Goal: Answer question/provide support: Share knowledge or assist other users

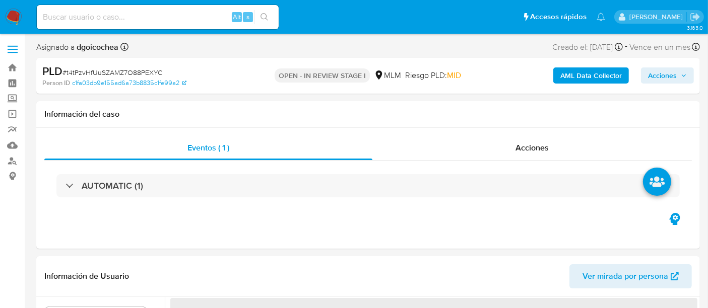
select select "10"
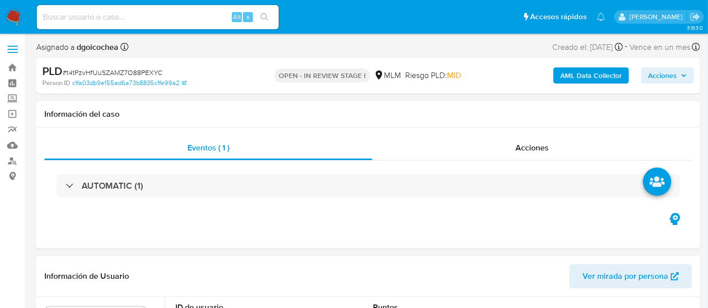
click at [10, 15] on img at bounding box center [13, 17] width 17 height 17
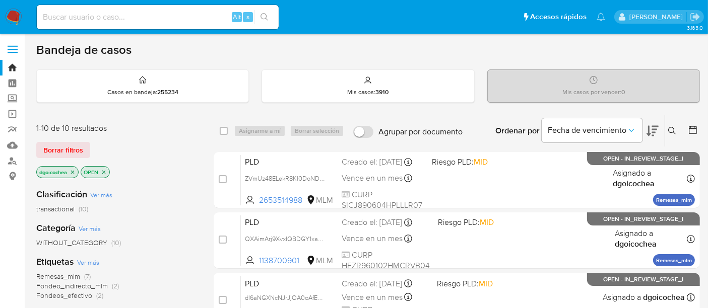
click at [672, 127] on icon at bounding box center [672, 131] width 8 height 8
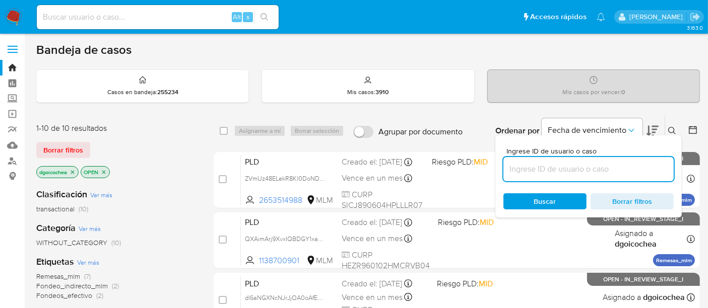
click at [611, 170] on input at bounding box center [588, 169] width 170 height 13
type input "2431723538"
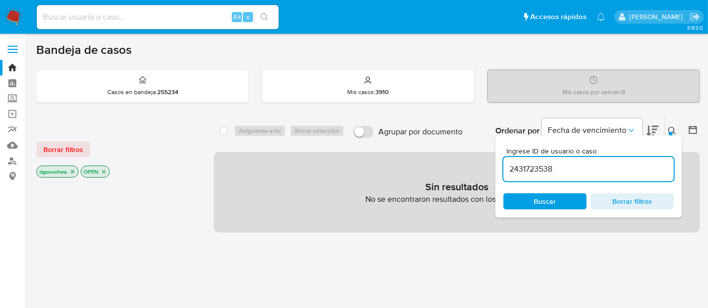
click at [545, 199] on span "Buscar" at bounding box center [545, 201] width 22 height 16
click at [56, 146] on span "Borrar filtros" at bounding box center [63, 150] width 40 height 14
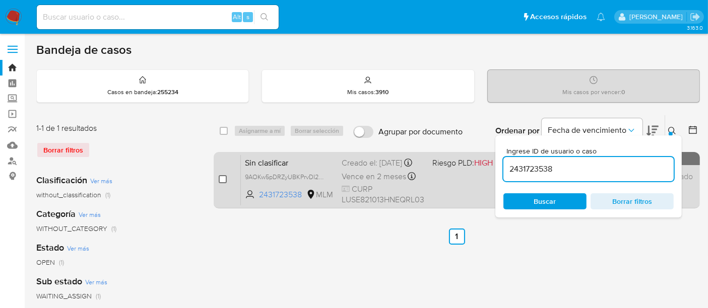
click at [224, 174] on div "case-item-checkbox" at bounding box center [223, 179] width 8 height 10
click at [224, 176] on input "checkbox" at bounding box center [223, 179] width 8 height 8
checkbox input "true"
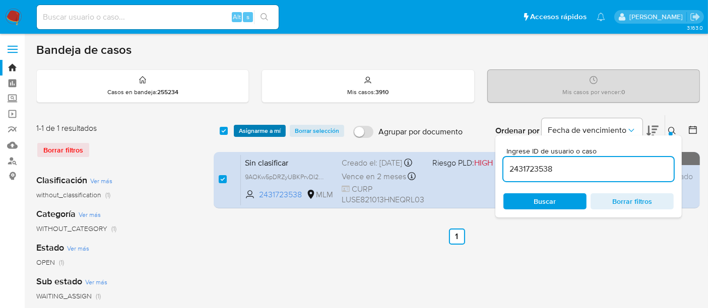
click at [270, 130] on span "Asignarme a mí" at bounding box center [260, 131] width 42 height 10
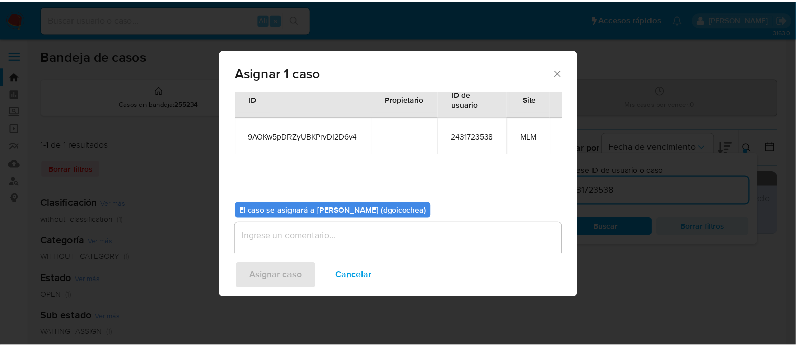
scroll to position [42, 0]
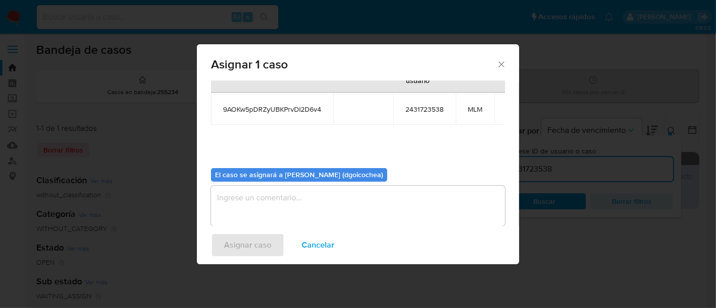
click at [457, 226] on div "Asignar caso Cancelar" at bounding box center [358, 245] width 322 height 38
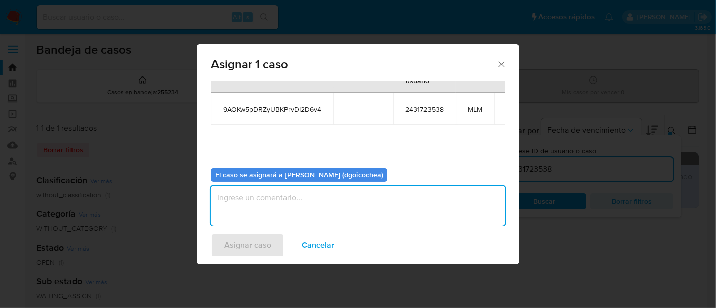
click at [446, 210] on textarea "assign-modal" at bounding box center [358, 206] width 294 height 40
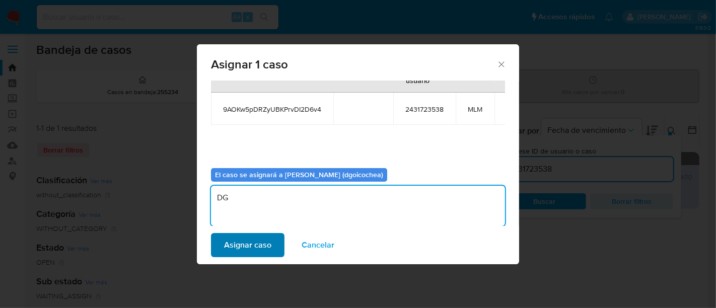
type textarea "DG"
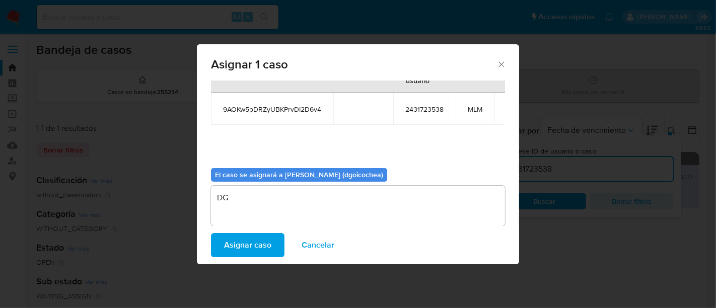
click at [253, 245] on span "Asignar caso" at bounding box center [247, 245] width 47 height 22
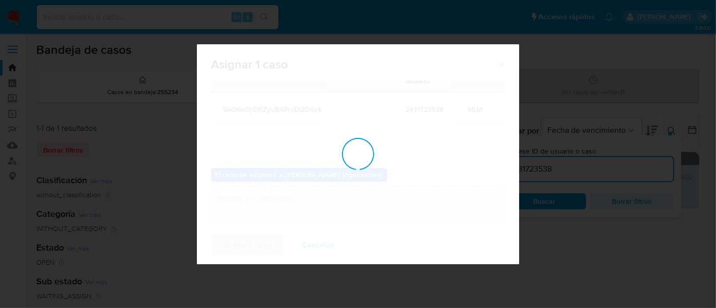
checkbox input "false"
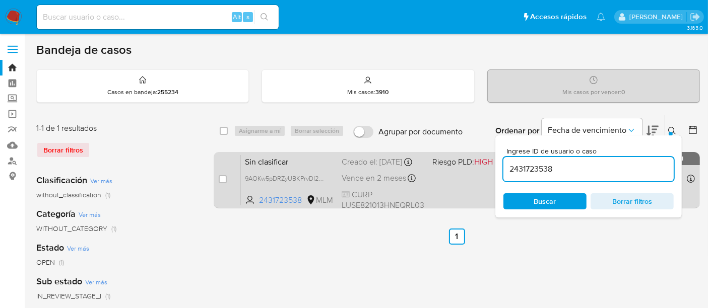
click at [269, 163] on span "Sin clasificar" at bounding box center [289, 161] width 89 height 13
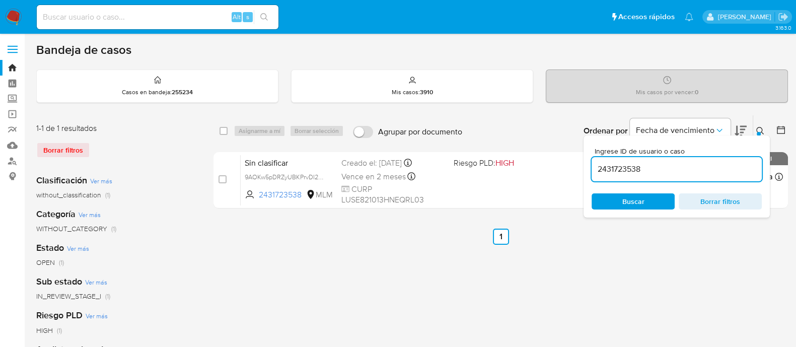
click at [612, 172] on input "2431723538" at bounding box center [677, 169] width 170 height 13
paste input "697693980"
type input "697693980"
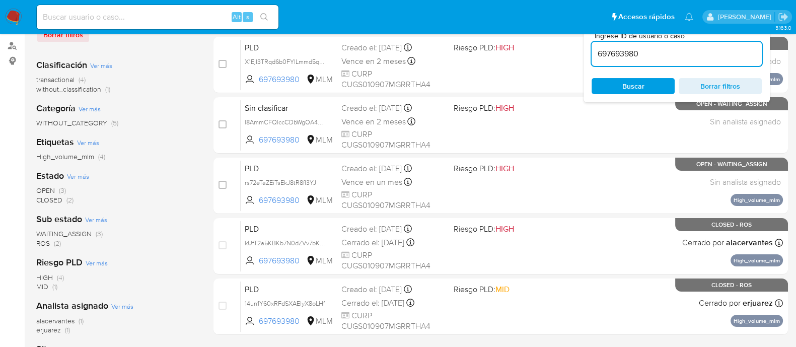
scroll to position [112, 0]
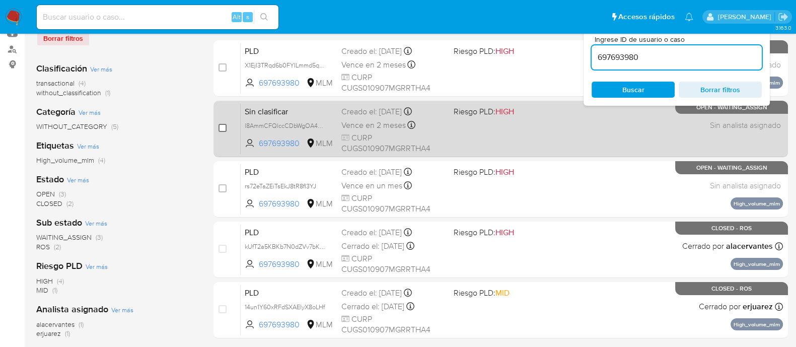
click at [221, 126] on input "checkbox" at bounding box center [223, 128] width 8 height 8
checkbox input "true"
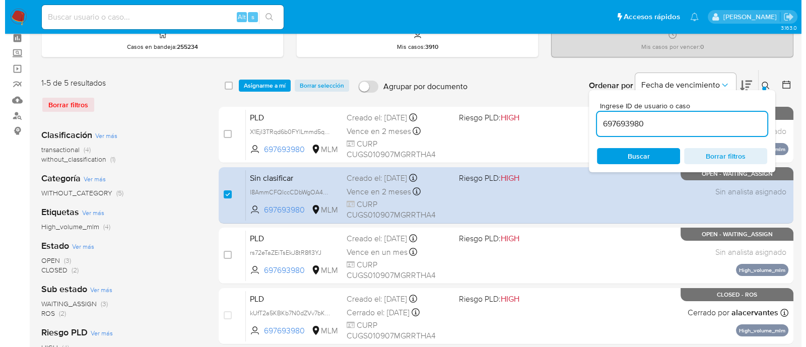
scroll to position [48, 0]
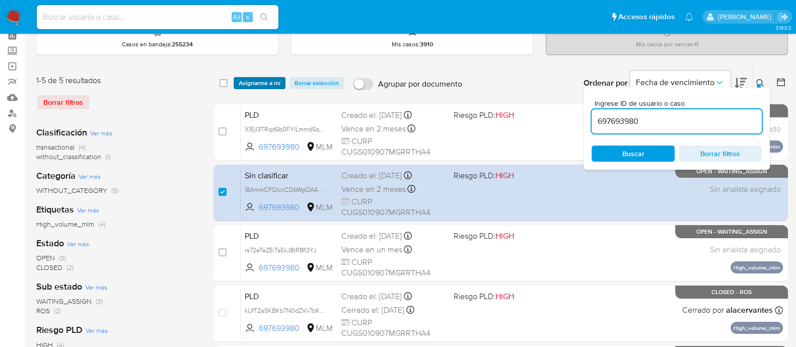
click at [279, 83] on span "Asignarme a mí" at bounding box center [260, 83] width 42 height 10
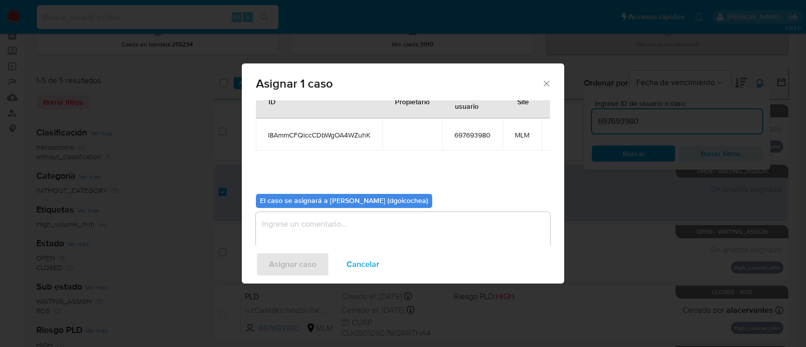
scroll to position [61, 0]
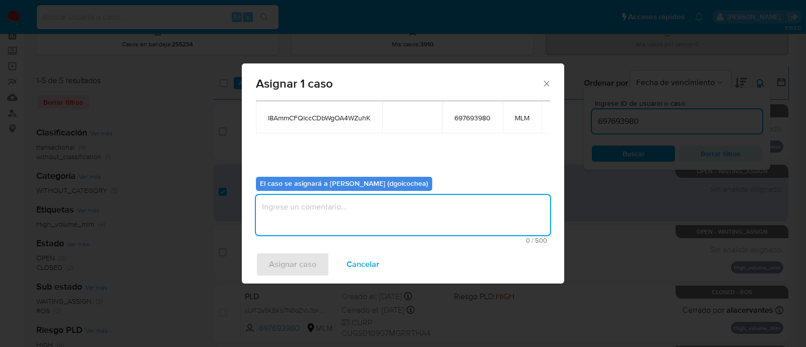
click at [504, 195] on textarea "assign-modal" at bounding box center [403, 215] width 294 height 40
type textarea "dg"
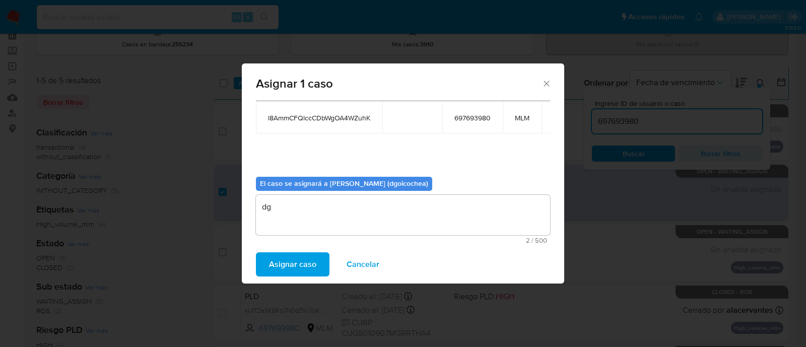
click at [311, 264] on span "Asignar caso" at bounding box center [292, 264] width 47 height 22
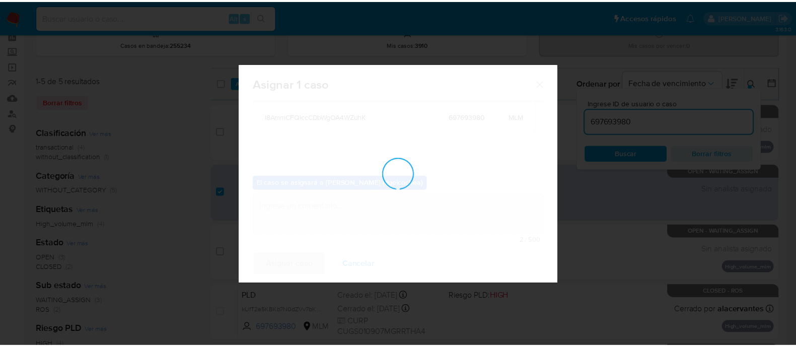
scroll to position [60, 0]
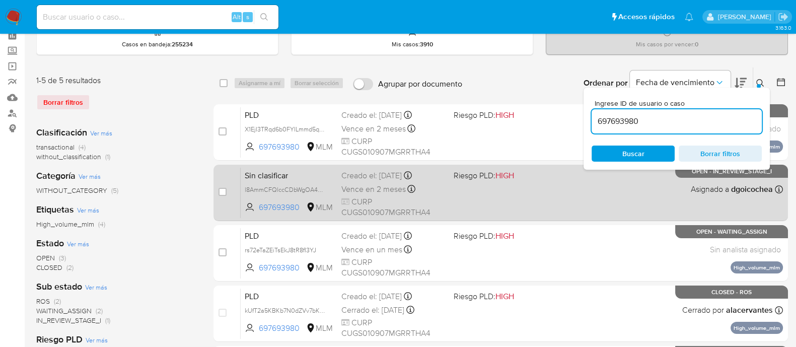
click at [273, 172] on span "Sin clasificar" at bounding box center [289, 174] width 89 height 13
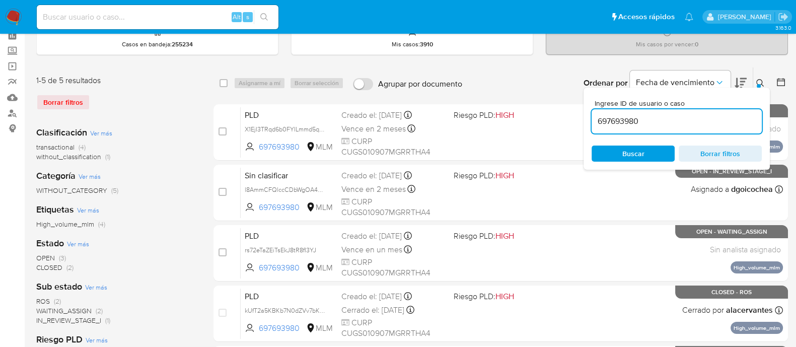
click at [712, 156] on span "Borrar filtros" at bounding box center [720, 154] width 69 height 14
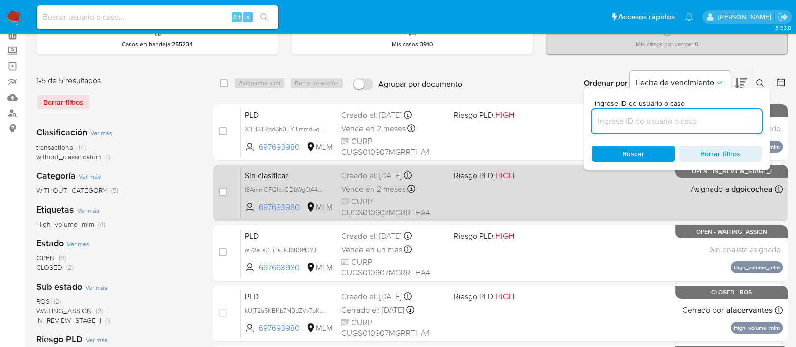
click at [272, 174] on span "Sin clasificar" at bounding box center [289, 174] width 89 height 13
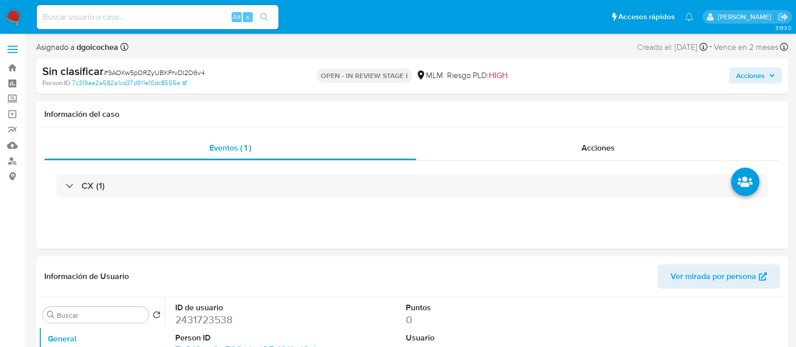
select select "10"
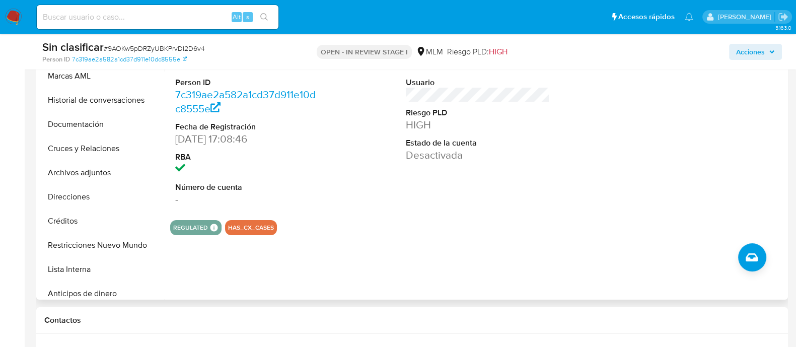
scroll to position [155, 0]
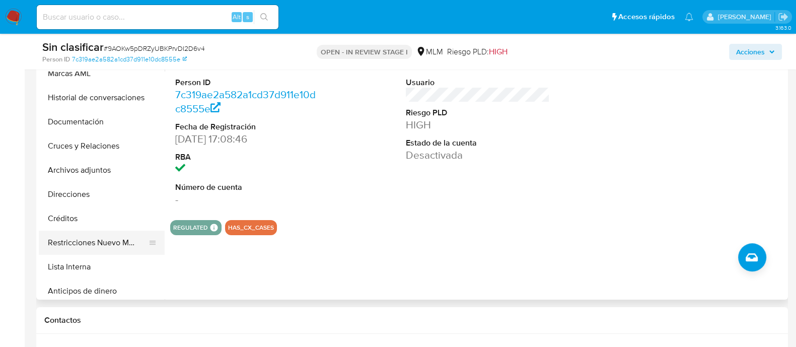
click at [115, 242] on button "Restricciones Nuevo Mundo" at bounding box center [98, 243] width 118 height 24
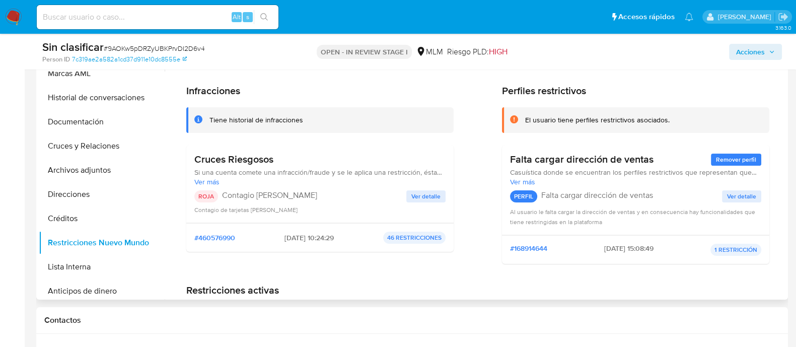
click at [417, 195] on span "Ver detalle" at bounding box center [426, 196] width 29 height 10
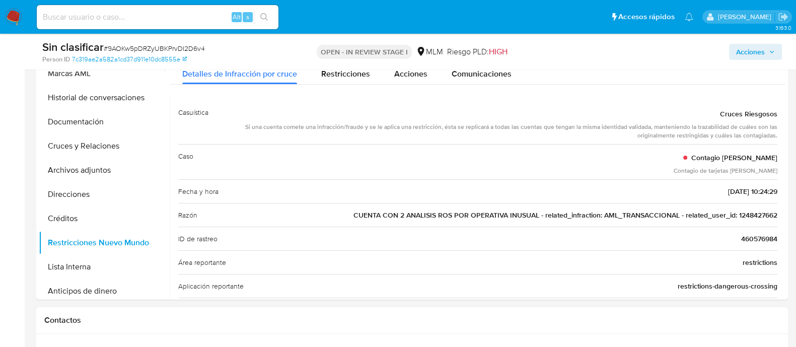
click at [716, 51] on span "Acciones" at bounding box center [751, 52] width 29 height 16
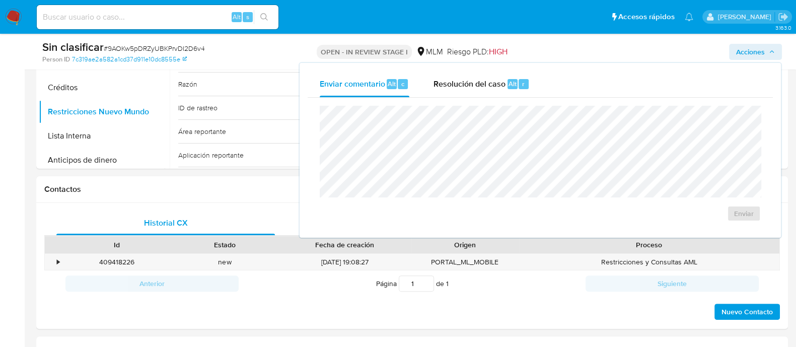
scroll to position [358, 0]
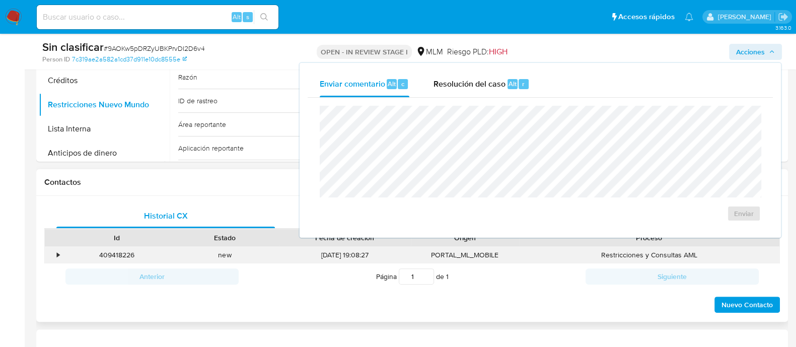
click at [60, 255] on div "•" at bounding box center [54, 255] width 18 height 17
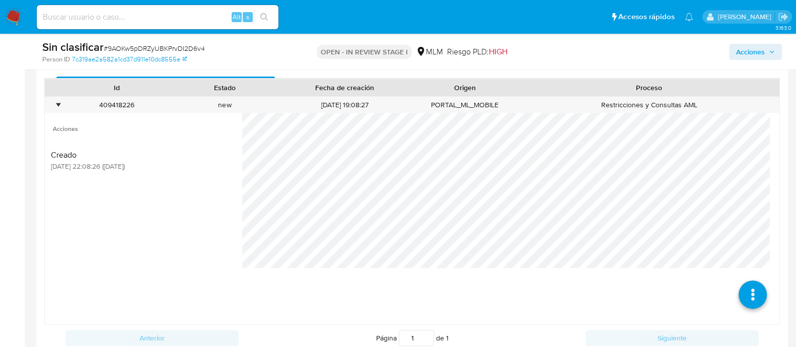
scroll to position [510, 0]
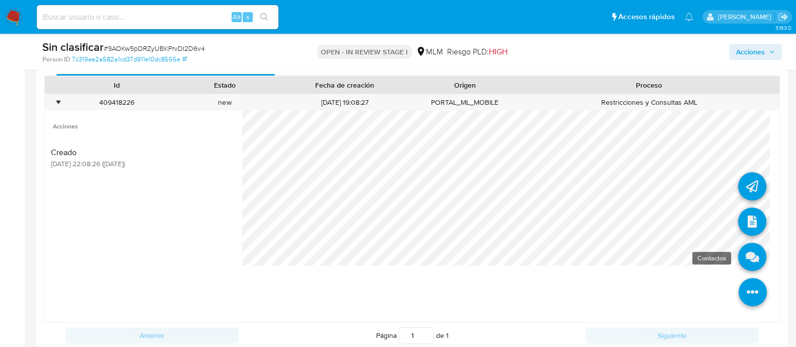
click at [716, 253] on icon at bounding box center [753, 257] width 28 height 28
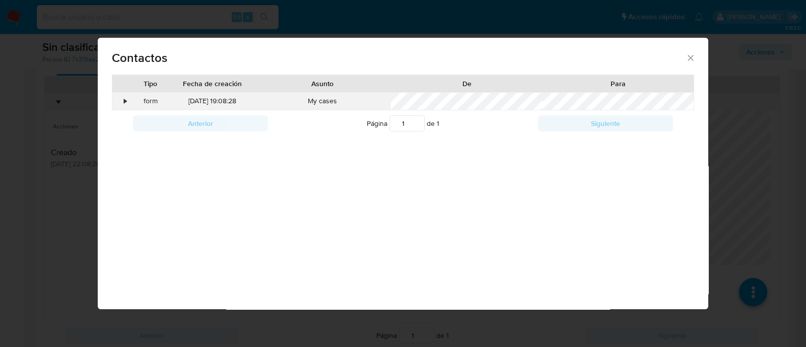
click at [128, 100] on div "•" at bounding box center [121, 101] width 18 height 17
click at [686, 60] on icon "close" at bounding box center [691, 58] width 10 height 10
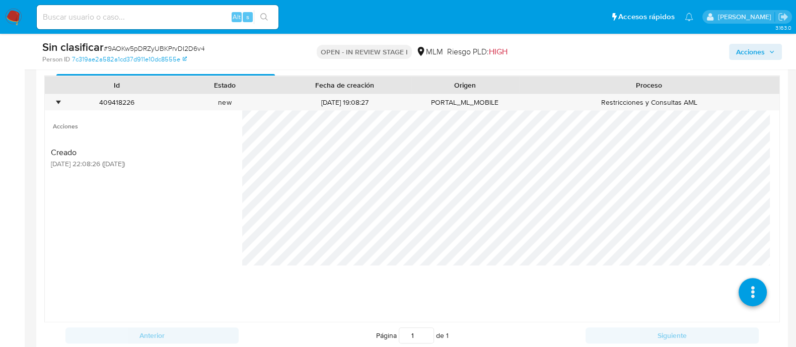
click at [716, 46] on span "Acciones" at bounding box center [751, 52] width 29 height 16
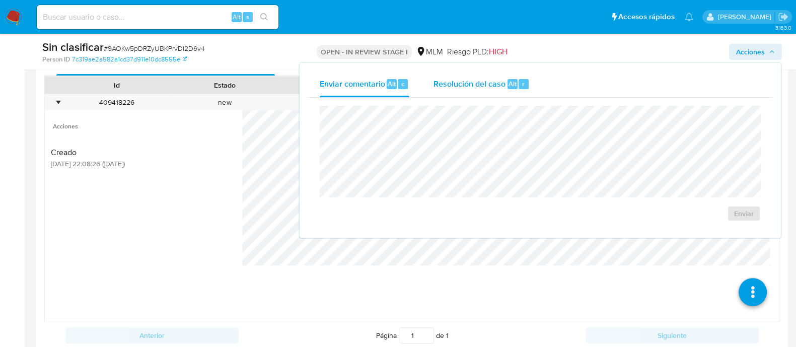
click at [478, 82] on span "Resolución del caso" at bounding box center [470, 84] width 72 height 12
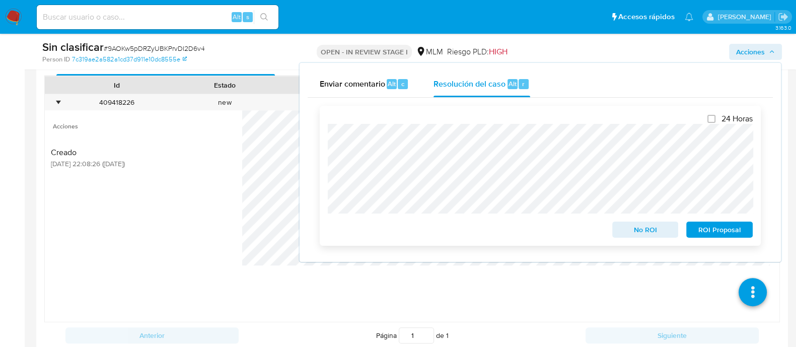
click at [324, 155] on div "24 Horas No ROI ROI Proposal" at bounding box center [540, 176] width 441 height 140
click at [650, 223] on span "No ROI" at bounding box center [646, 230] width 52 height 14
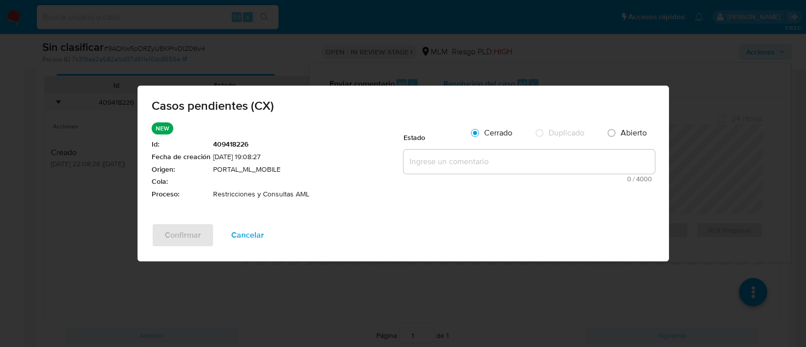
click at [559, 162] on textarea at bounding box center [529, 162] width 251 height 24
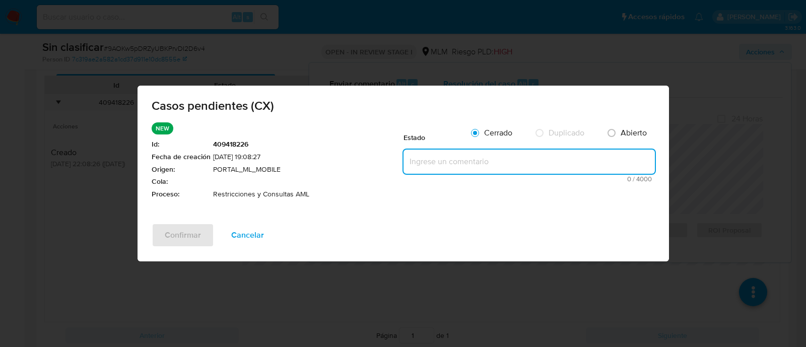
paste textarea "Se valida CX, cliente con 2 ROS, motivo por el cual no es posible eliminar rest…"
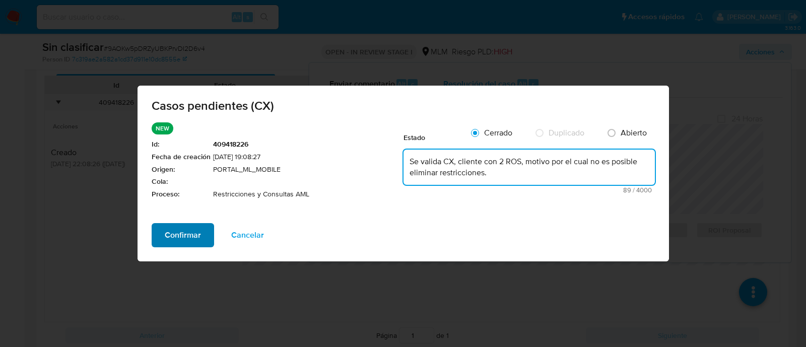
type textarea "Se valida CX, cliente con 2 ROS, motivo por el cual no es posible eliminar rest…"
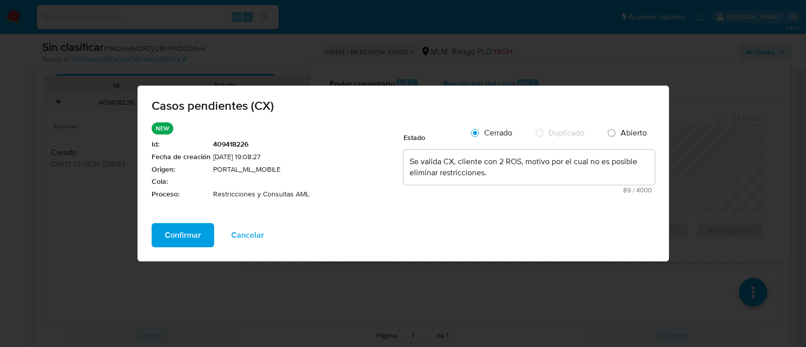
click at [187, 235] on span "Confirmar" at bounding box center [183, 235] width 36 height 22
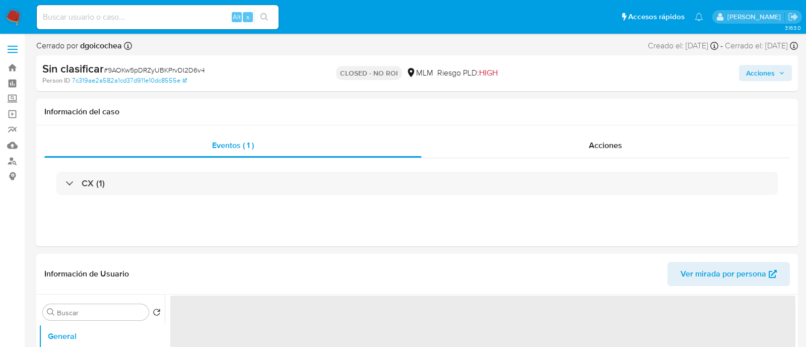
select select "10"
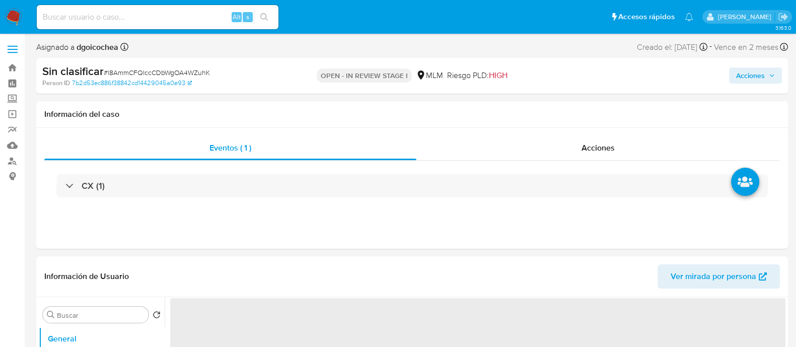
select select "10"
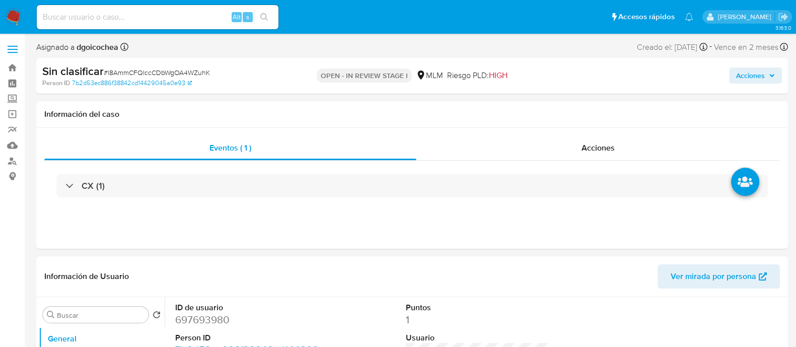
click at [756, 71] on span "Acciones" at bounding box center [751, 76] width 29 height 16
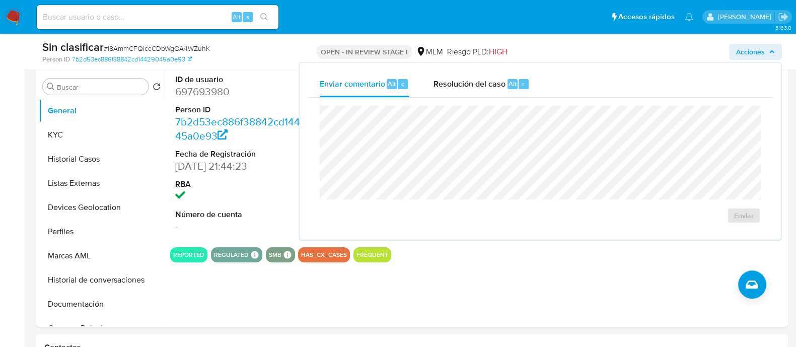
scroll to position [209, 0]
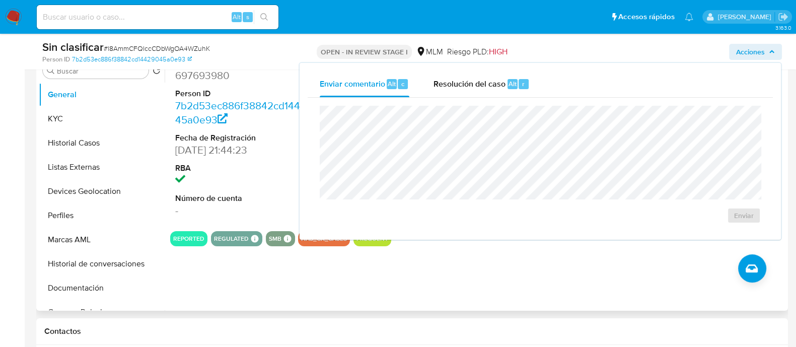
click at [195, 306] on div "ID de usuario 697693980 Person ID 7b2d53ec886f38842cd14429045a0e93 Fecha de Reg…" at bounding box center [475, 182] width 621 height 258
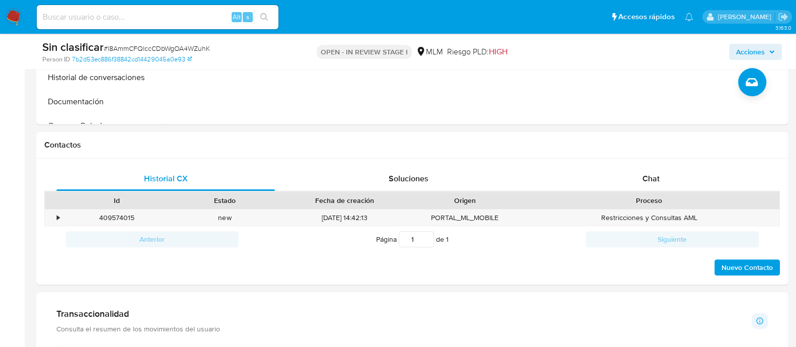
scroll to position [393, 0]
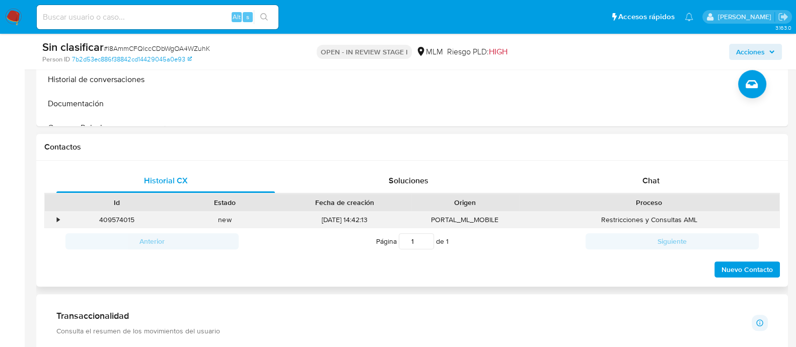
click at [57, 218] on div "•" at bounding box center [58, 220] width 3 height 10
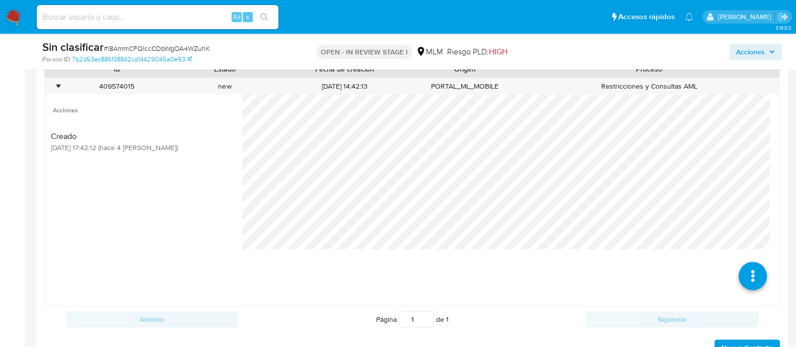
scroll to position [521, 0]
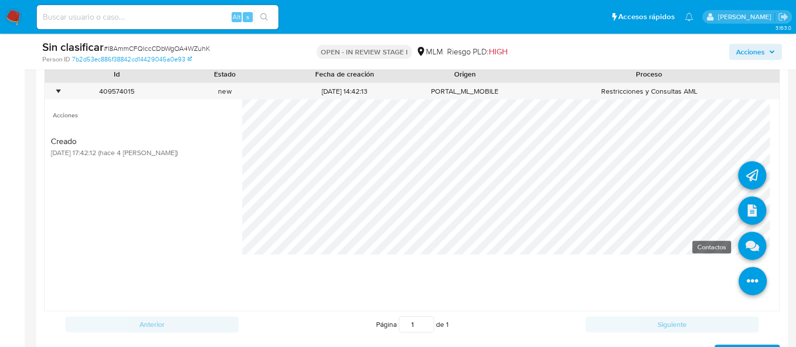
click at [749, 245] on icon at bounding box center [753, 246] width 28 height 28
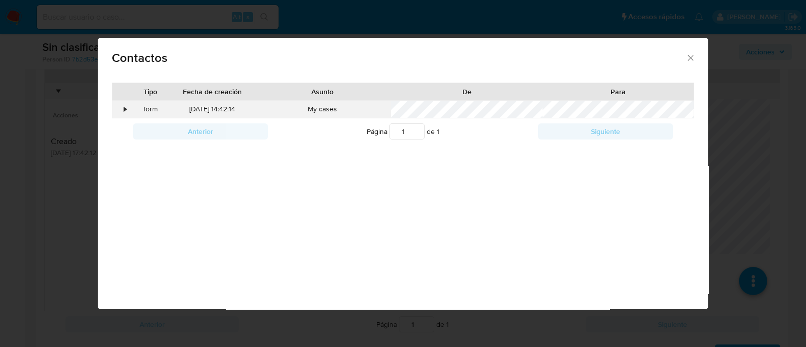
click at [122, 107] on div "•" at bounding box center [121, 109] width 18 height 17
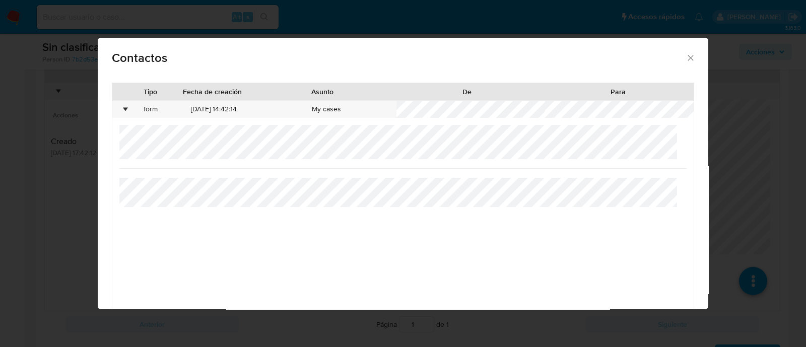
click at [688, 57] on icon "close" at bounding box center [691, 58] width 6 height 6
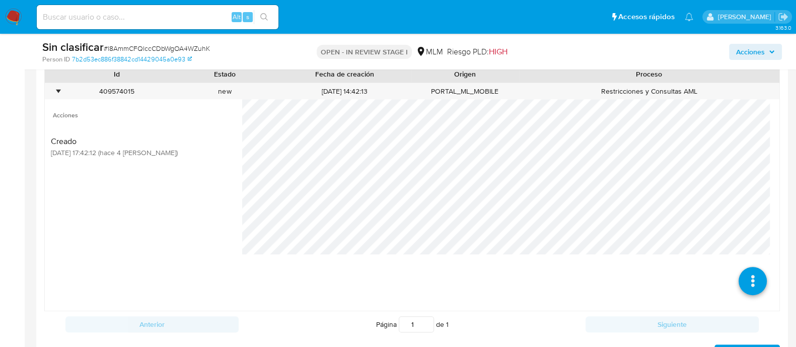
click at [750, 51] on span "Acciones" at bounding box center [751, 52] width 29 height 16
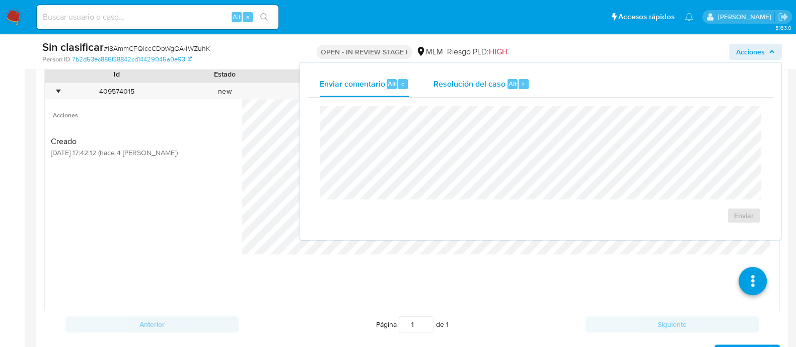
click at [499, 86] on span "Resolución del caso" at bounding box center [470, 84] width 72 height 12
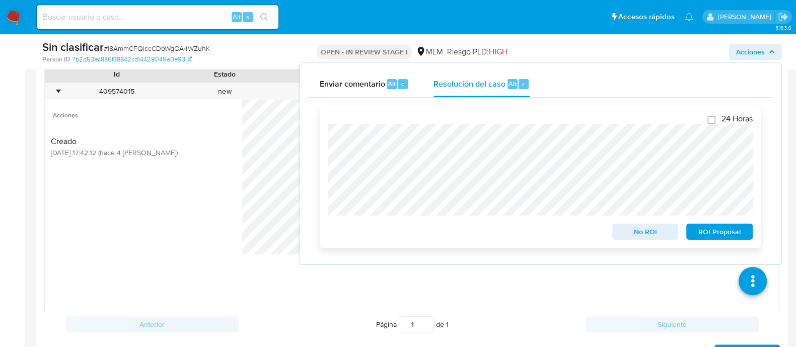
click at [634, 233] on span "No ROI" at bounding box center [646, 232] width 52 height 14
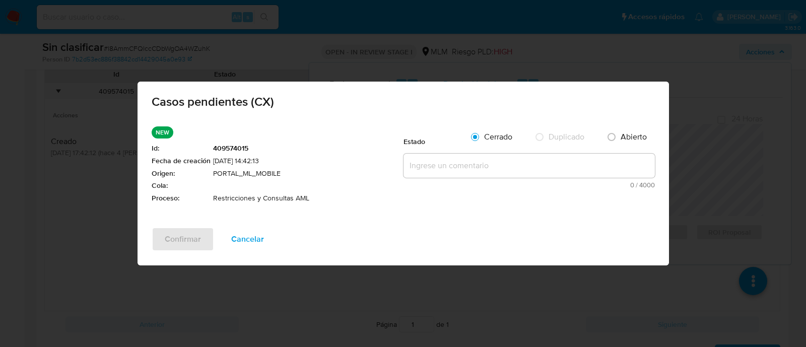
click at [436, 167] on textarea at bounding box center [529, 166] width 251 height 24
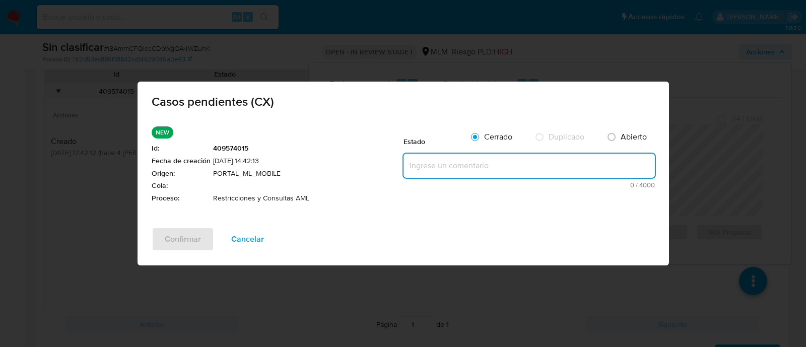
paste textarea "Cliente con 2 reportes a la autoridad, no es posible eliminar restricciones."
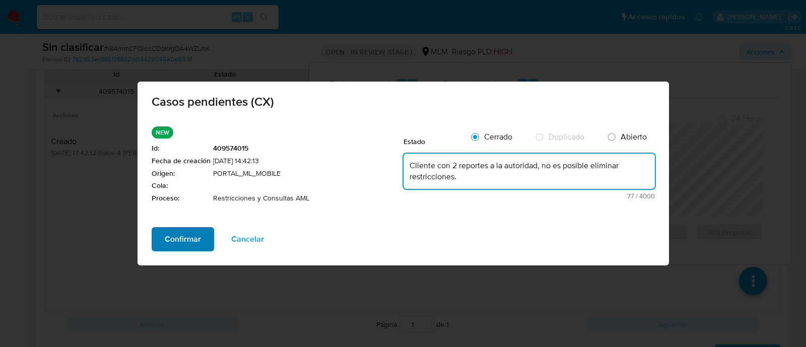
type textarea "Cliente con 2 reportes a la autoridad, no es posible eliminar restricciones."
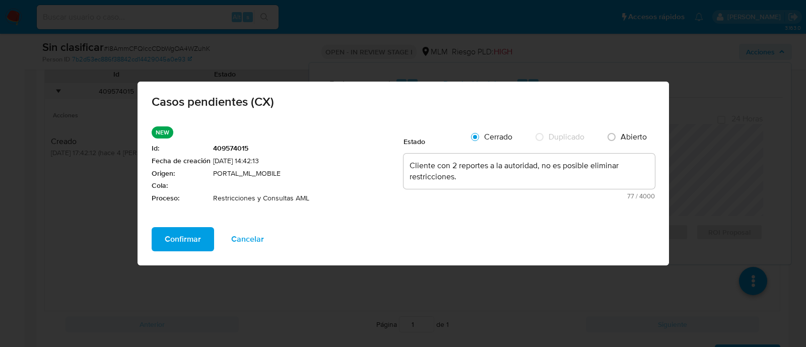
click at [194, 235] on span "Confirmar" at bounding box center [183, 239] width 36 height 22
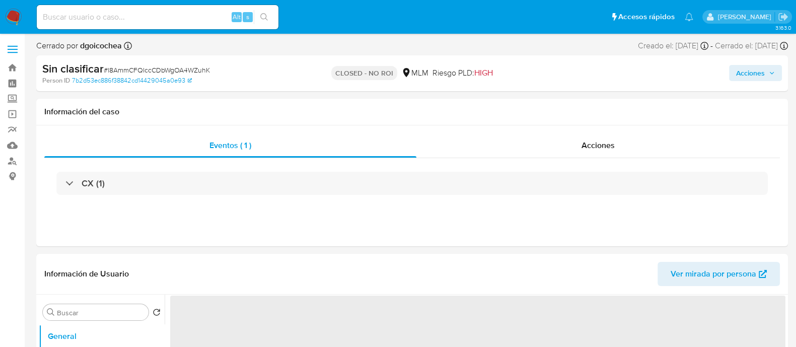
select select "10"
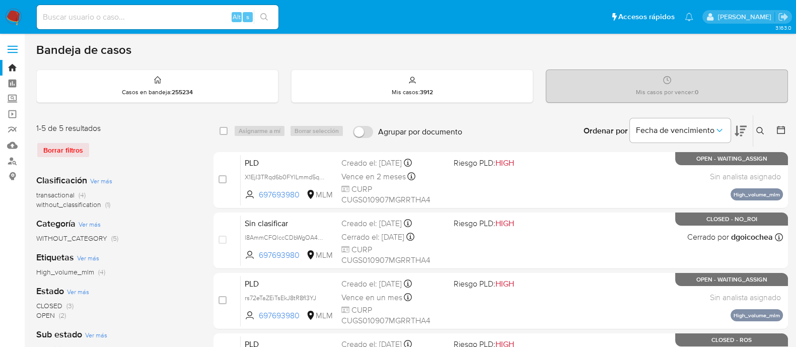
click at [18, 16] on img at bounding box center [13, 17] width 17 height 17
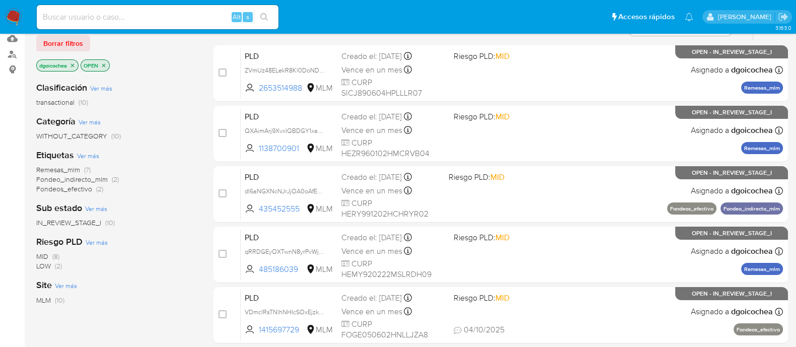
scroll to position [105, 0]
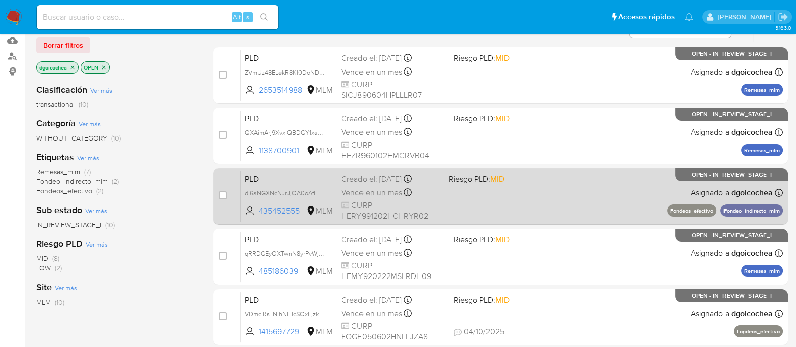
click at [252, 178] on span "PLD" at bounding box center [289, 178] width 89 height 13
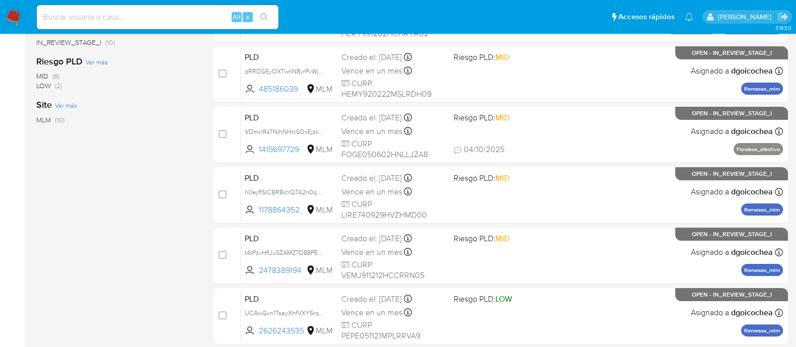
scroll to position [289, 0]
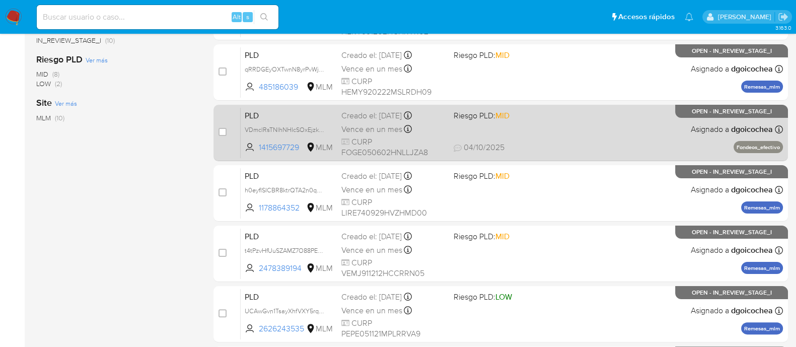
click at [250, 112] on span "PLD" at bounding box center [289, 114] width 89 height 13
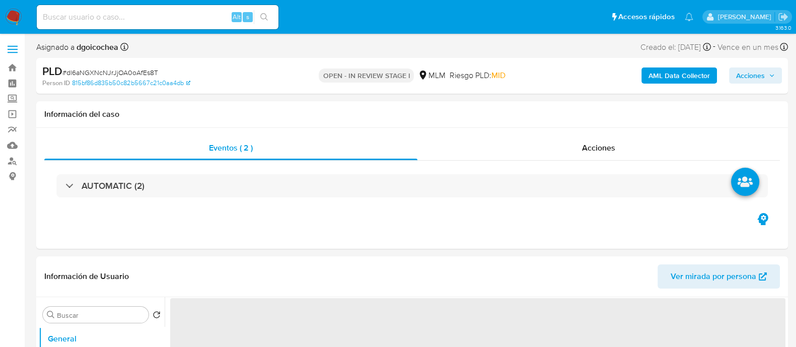
select select "10"
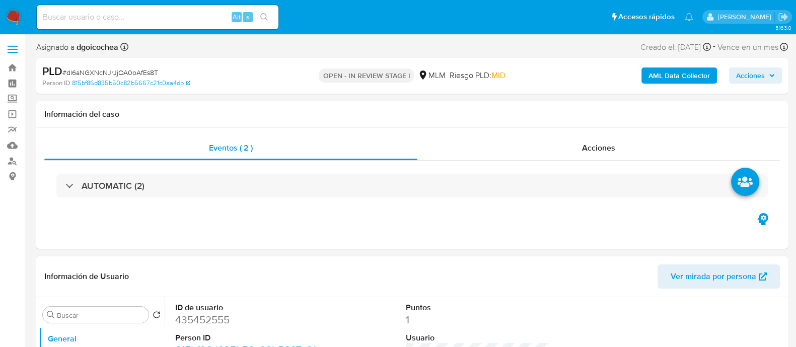
click at [198, 320] on dd "435452555" at bounding box center [247, 320] width 144 height 14
copy dd "435452555"
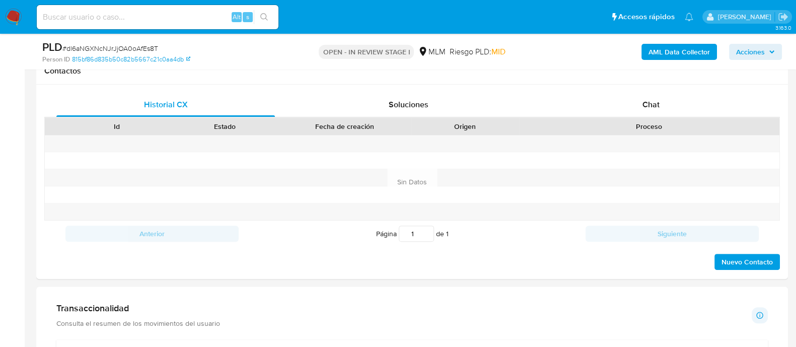
scroll to position [462, 0]
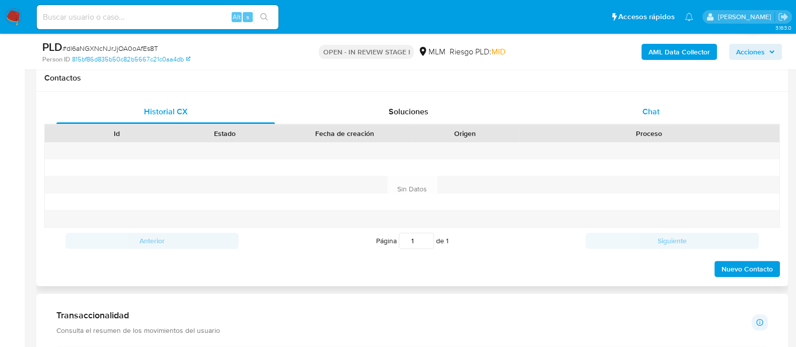
click at [655, 109] on span "Chat" at bounding box center [651, 112] width 17 height 12
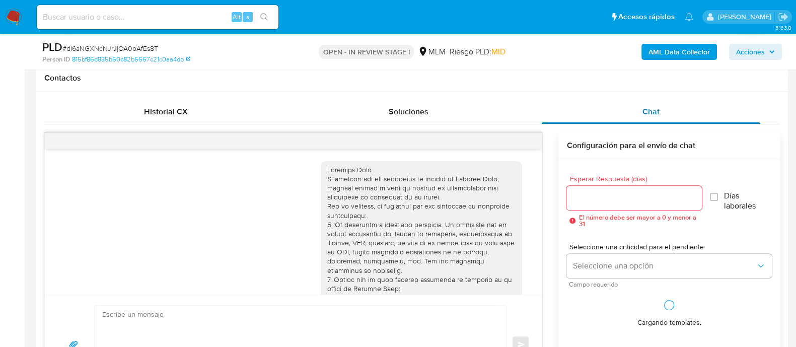
scroll to position [177, 0]
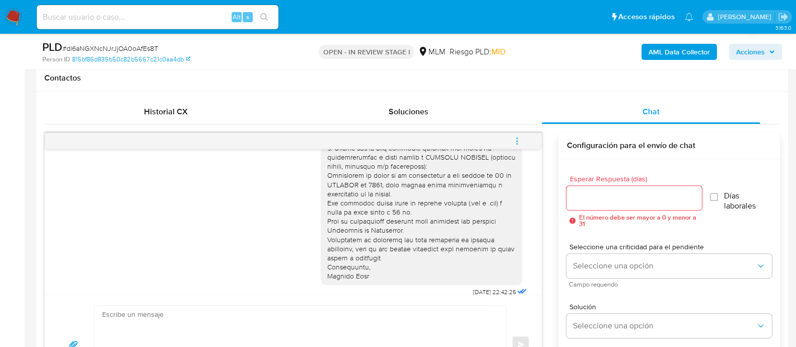
click at [520, 137] on icon "menu-action" at bounding box center [517, 141] width 9 height 9
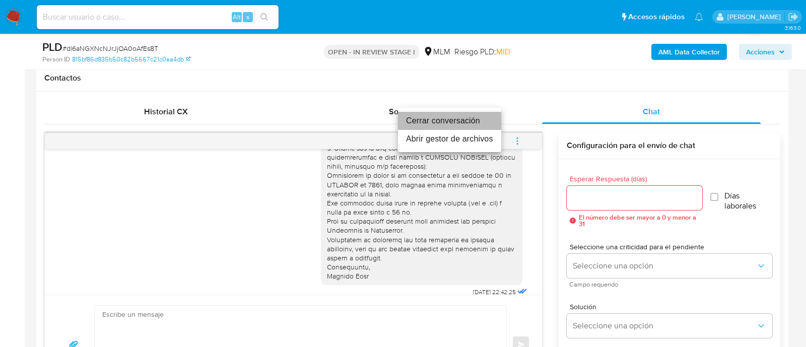
click at [449, 119] on li "Cerrar conversación" at bounding box center [449, 121] width 103 height 18
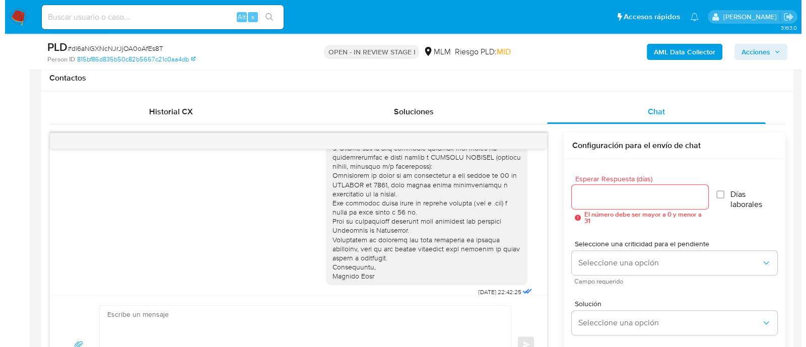
scroll to position [196, 0]
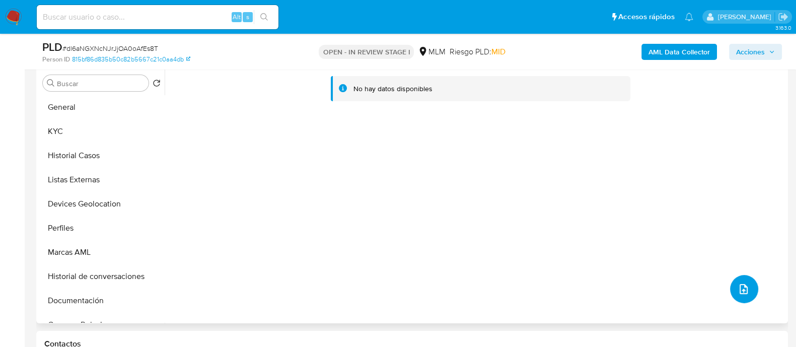
click at [741, 288] on icon "upload-file" at bounding box center [744, 289] width 12 height 12
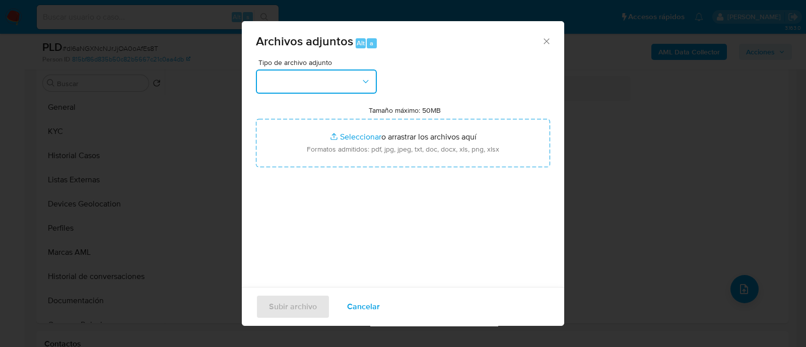
click at [353, 80] on button "button" at bounding box center [316, 82] width 121 height 24
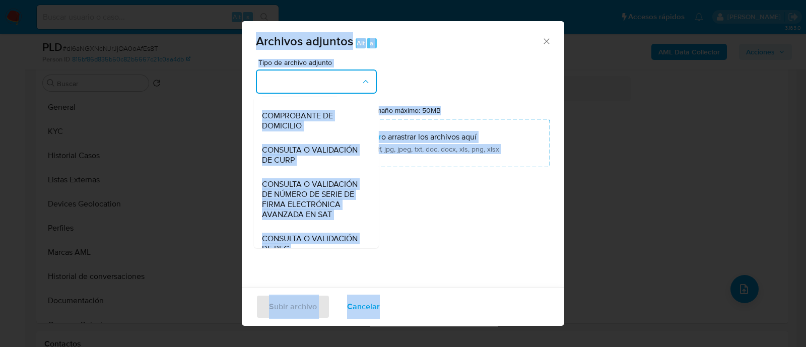
scroll to position [275, 0]
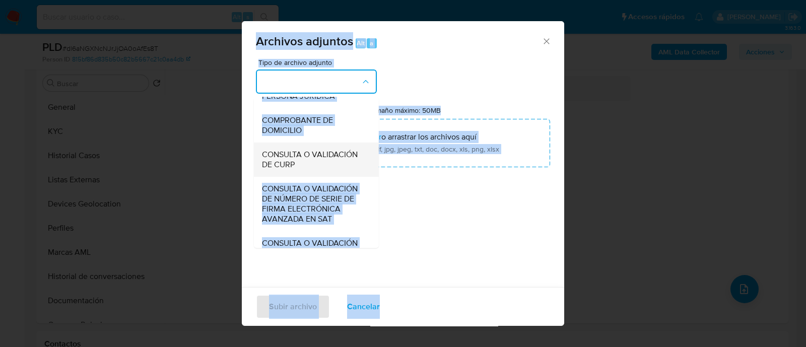
click at [336, 170] on span "CONSULTA O VALIDACIÓN DE CURP" at bounding box center [313, 160] width 103 height 20
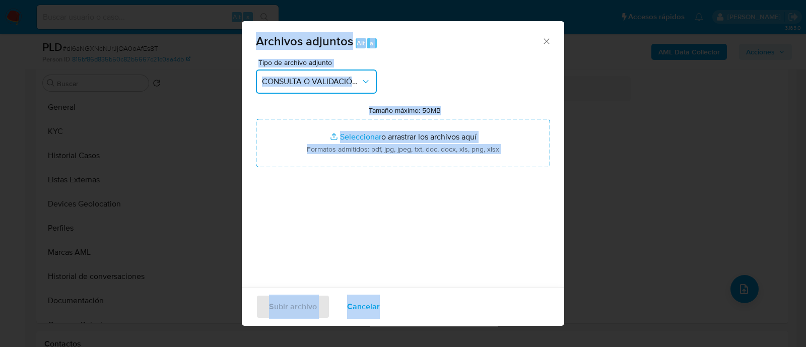
click at [373, 81] on button "CONSULTA O VALIDACIÓN DE CURP" at bounding box center [316, 82] width 121 height 24
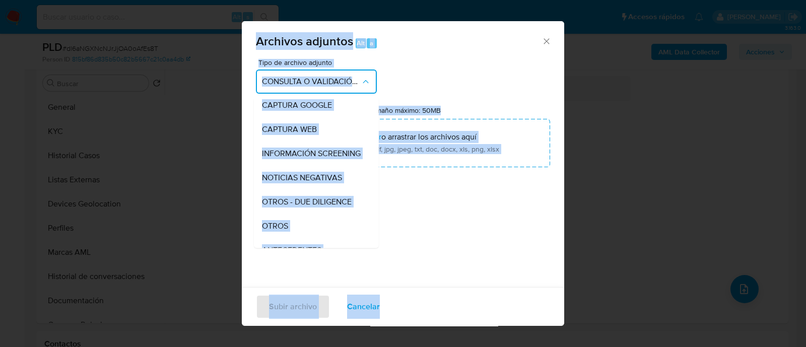
scroll to position [75, 0]
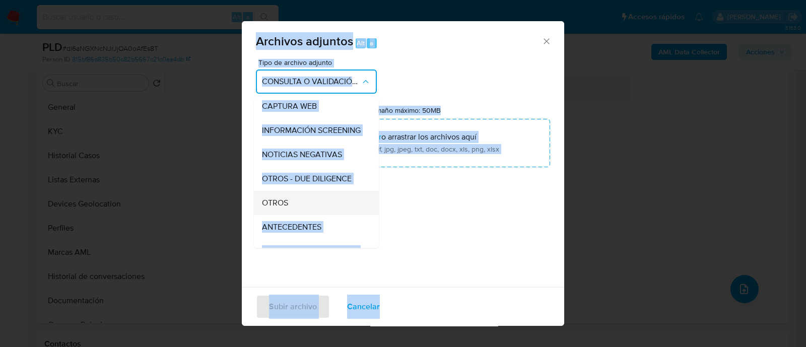
click at [293, 210] on div "OTROS" at bounding box center [313, 203] width 103 height 24
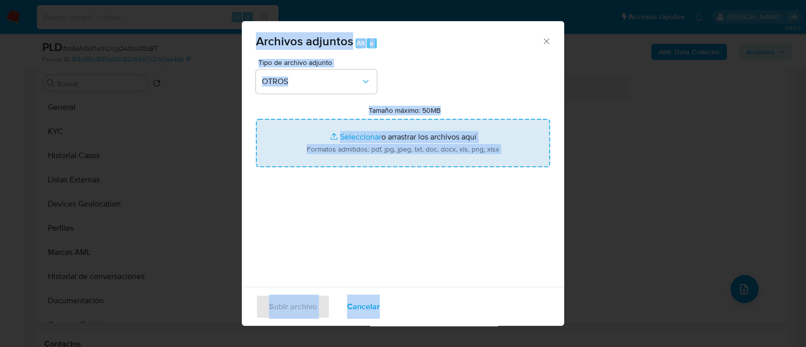
click at [355, 127] on input "Tamaño máximo: 50MB Seleccionar archivos" at bounding box center [403, 143] width 294 height 48
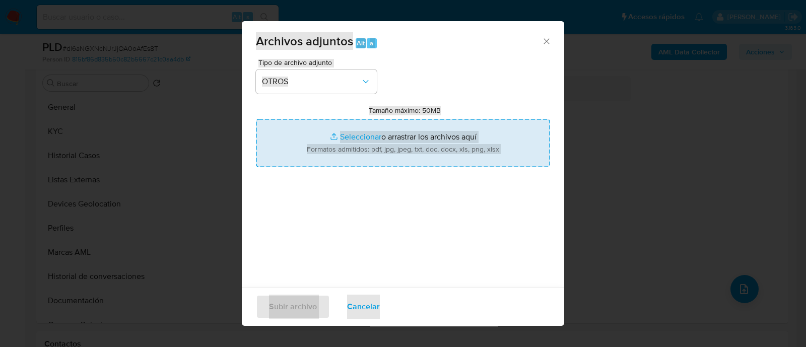
type input "C:\fakepath\435452555_YAIR MANUEL HERNANDEZ REYES_SEP2025.pdf"
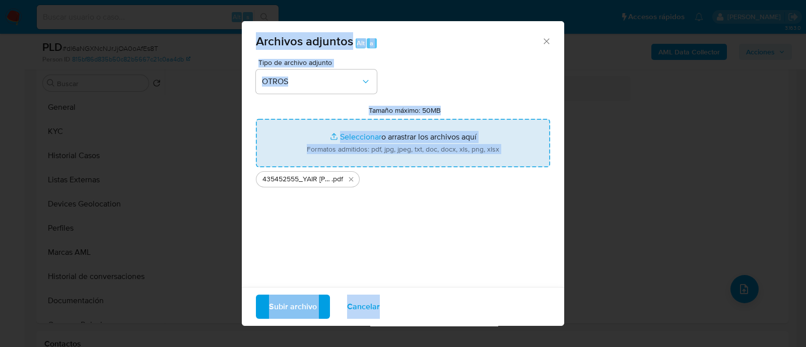
click at [367, 139] on input "Tamaño máximo: 50MB Seleccionar archivos" at bounding box center [403, 143] width 294 height 48
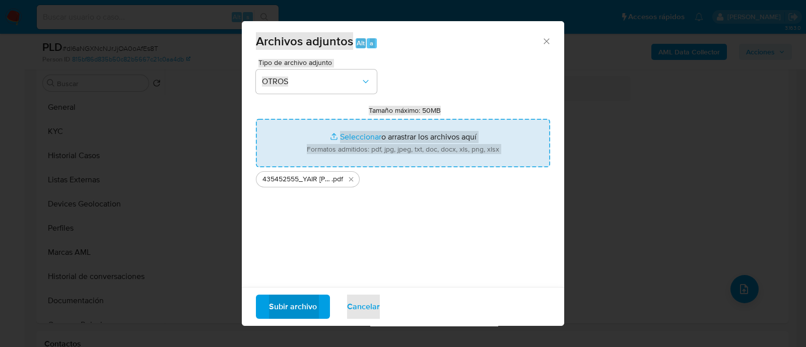
type input "C:\fakepath\435452555_YAIR MANUEL HERNANDEZ REYES_SEP2025.xlsx"
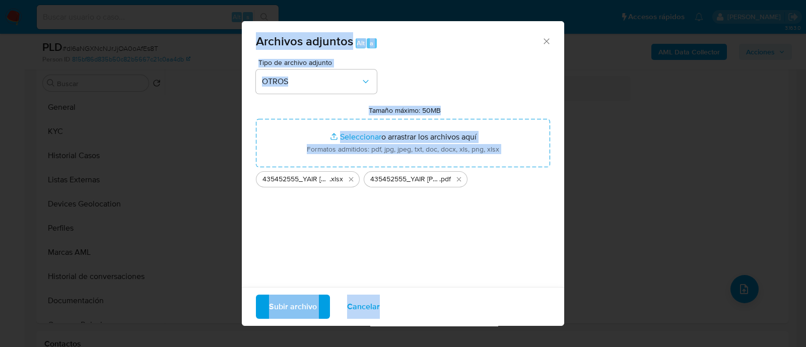
click at [290, 303] on span "Subir archivo" at bounding box center [293, 307] width 48 height 22
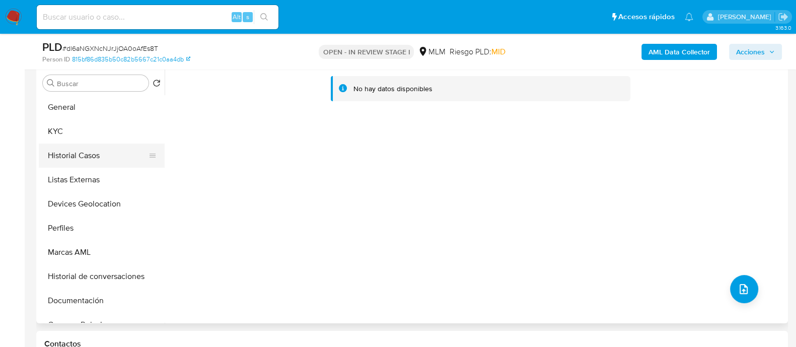
click at [86, 155] on button "Historial Casos" at bounding box center [98, 156] width 118 height 24
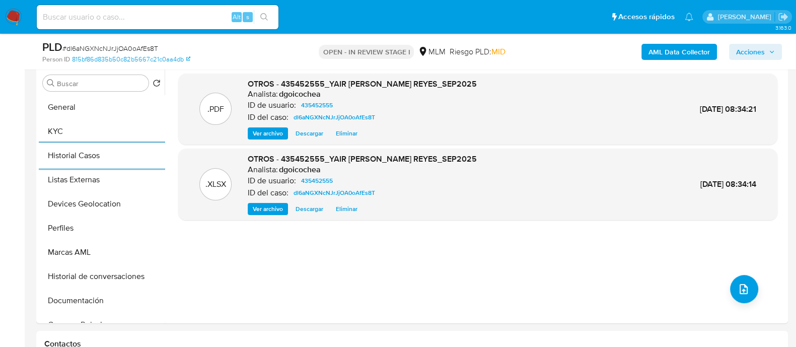
click at [761, 54] on span "Acciones" at bounding box center [751, 52] width 29 height 16
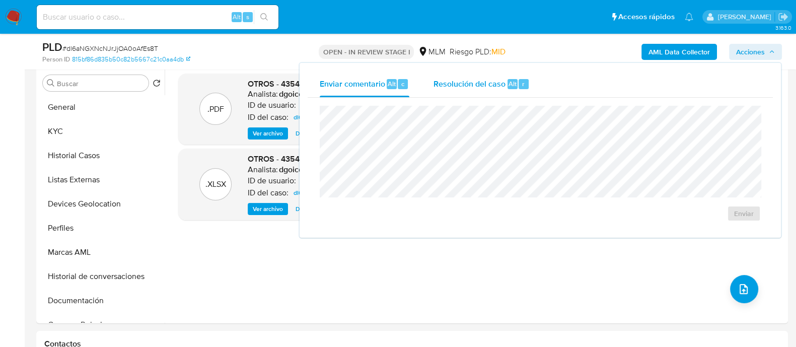
click at [462, 82] on span "Resolución del caso" at bounding box center [470, 84] width 72 height 12
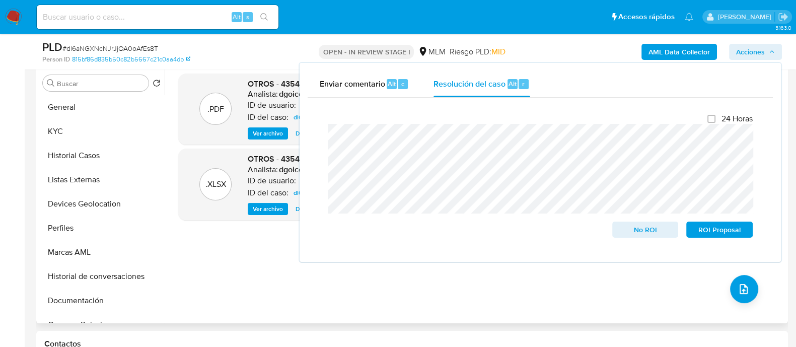
click at [293, 271] on div ".PDF OTROS - 435452555_YAIR MANUEL HERNANDEZ REYES_SEP2025 Analista: dgoicochea…" at bounding box center [477, 195] width 599 height 242
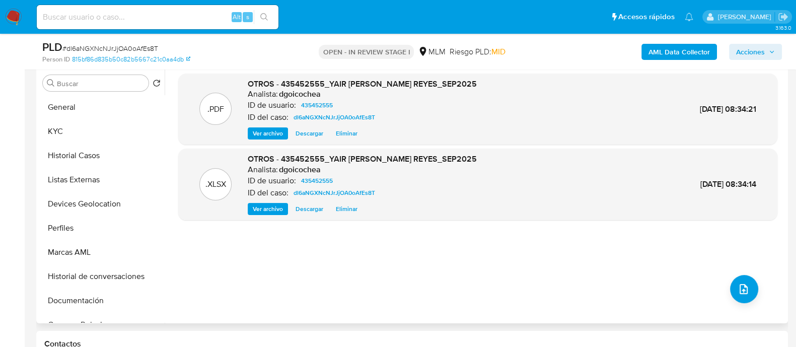
click at [348, 132] on span "Eliminar" at bounding box center [347, 133] width 22 height 10
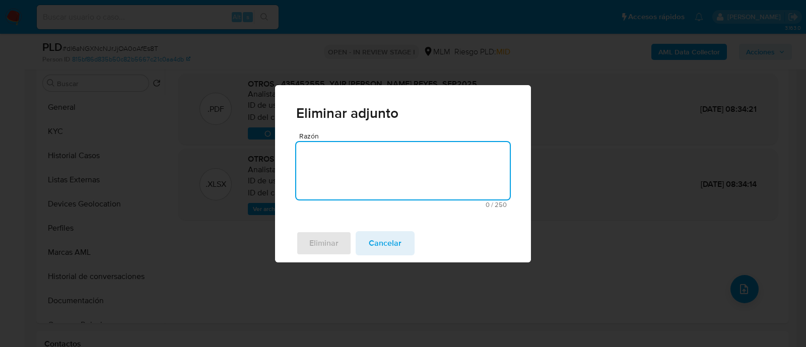
click at [358, 159] on textarea "Razón" at bounding box center [403, 170] width 214 height 57
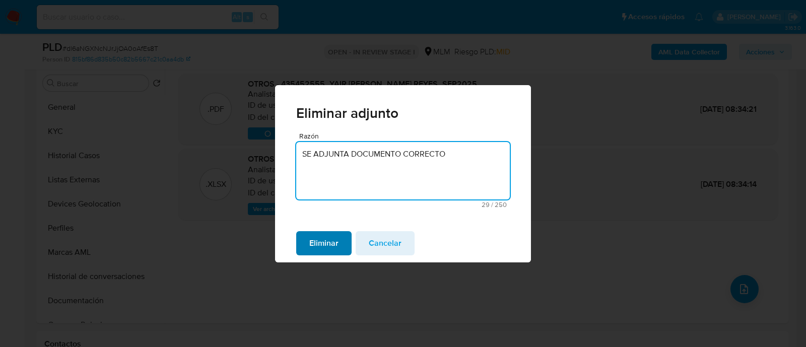
type textarea "SE ADJUNTA DOCUMENTO CORRECTO"
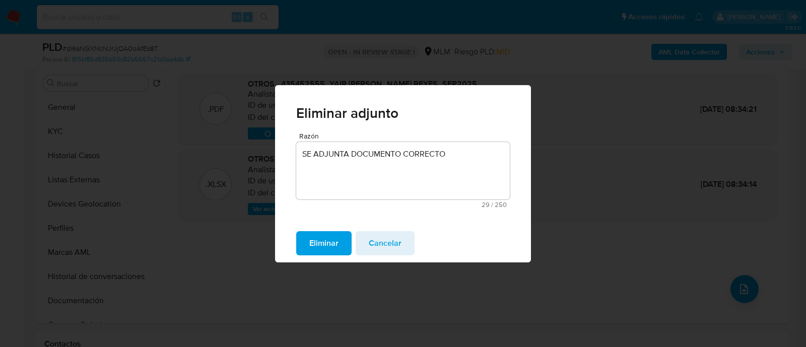
click at [338, 238] on span "Eliminar" at bounding box center [323, 243] width 29 height 22
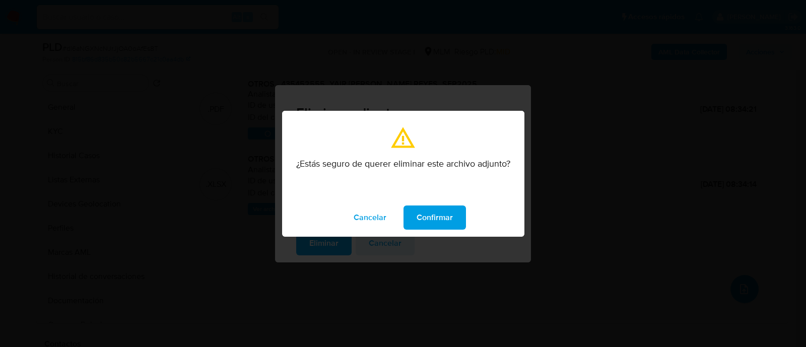
click at [450, 214] on span "Confirmar" at bounding box center [435, 218] width 36 height 22
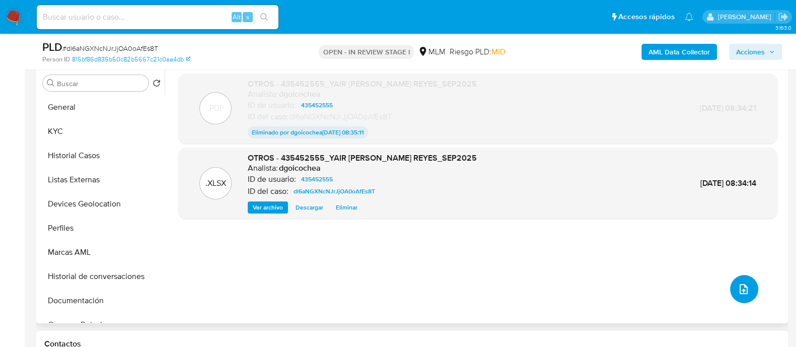
click at [741, 286] on icon "upload-file" at bounding box center [744, 289] width 12 height 12
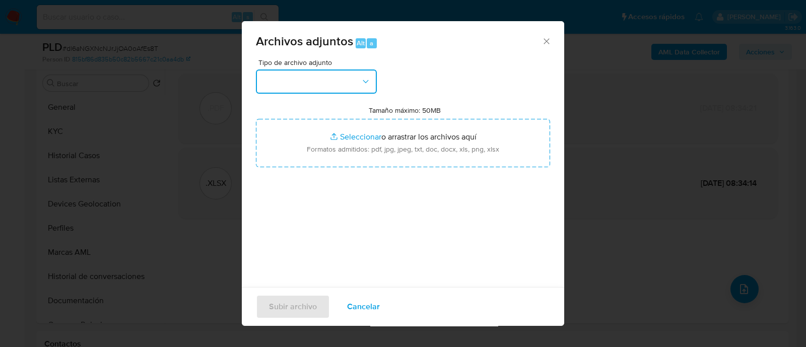
click at [343, 71] on button "button" at bounding box center [316, 82] width 121 height 24
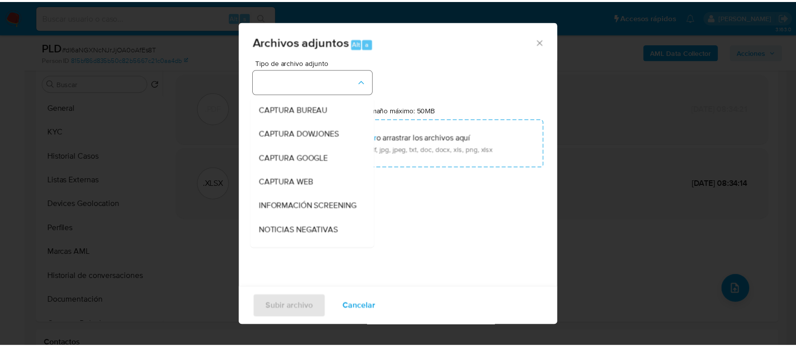
scroll to position [76, 0]
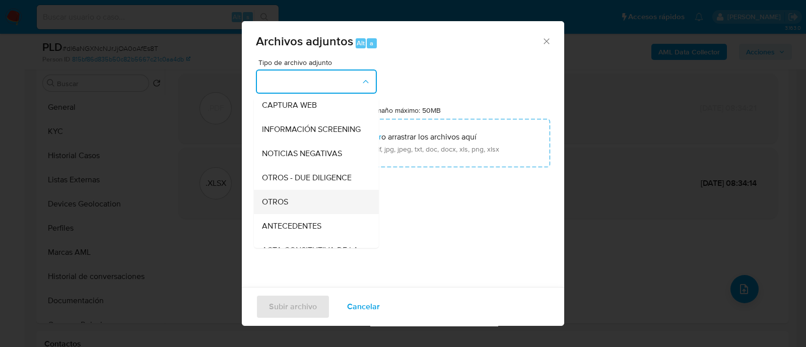
click at [294, 207] on div "OTROS" at bounding box center [313, 202] width 103 height 24
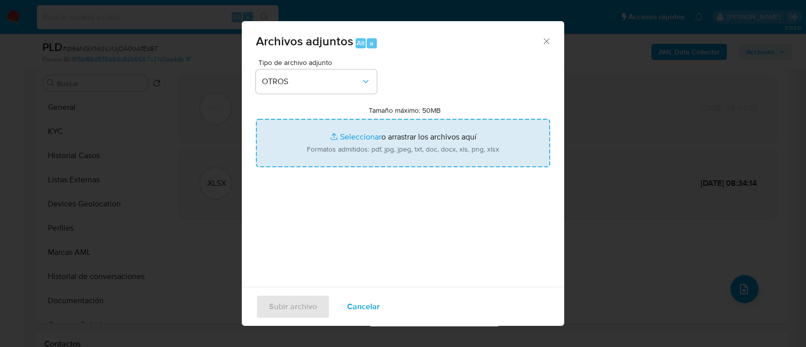
click at [335, 138] on input "Tamaño máximo: 50MB Seleccionar archivos" at bounding box center [403, 143] width 294 height 48
type input "C:\fakepath\435452555_YAIR MANUEL HERNANDEZ REYES_SEP2025..pdf"
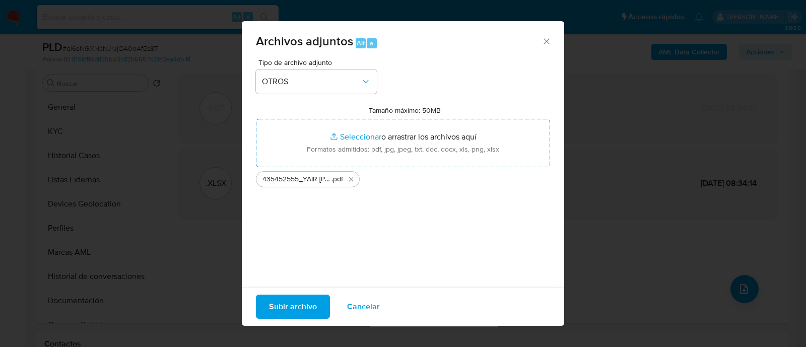
click at [302, 305] on span "Subir archivo" at bounding box center [293, 307] width 48 height 22
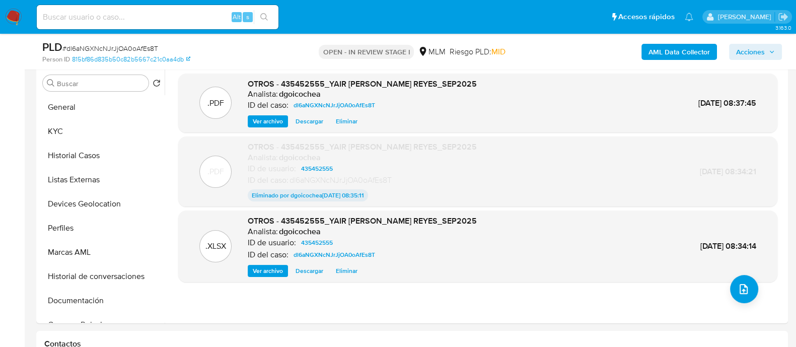
click at [748, 52] on span "Acciones" at bounding box center [751, 52] width 29 height 16
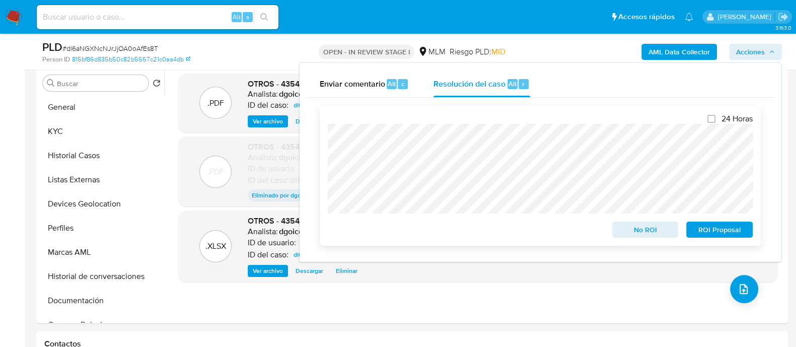
click at [657, 228] on span "No ROI" at bounding box center [646, 230] width 52 height 14
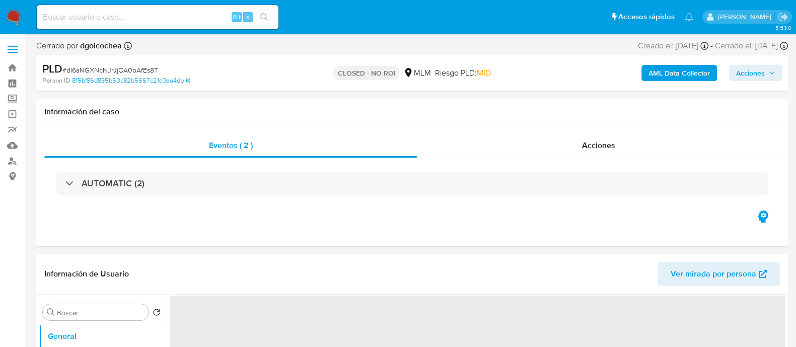
select select "10"
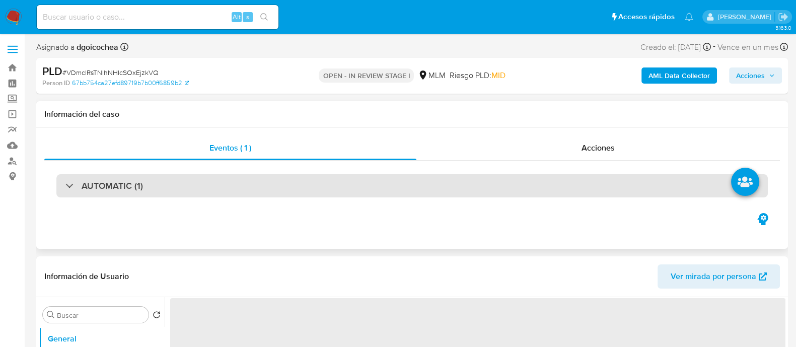
select select "10"
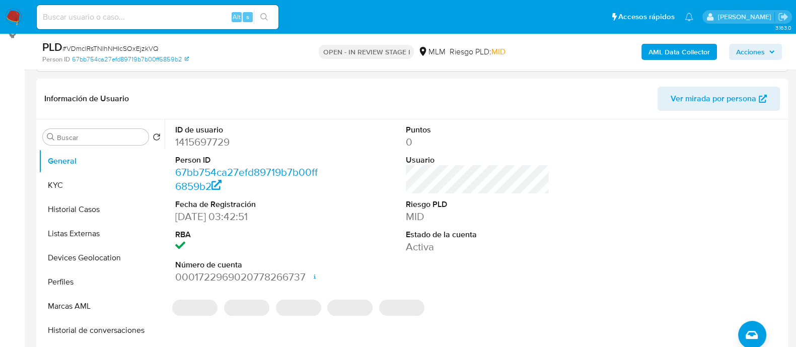
scroll to position [190, 0]
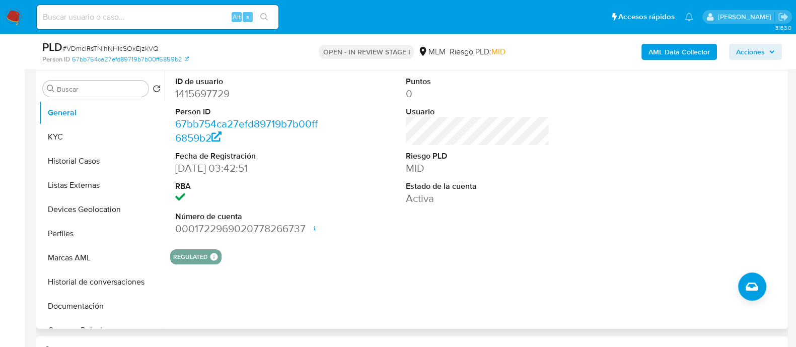
click at [199, 94] on dd "1415697729" at bounding box center [247, 94] width 144 height 14
copy dd "1415697729"
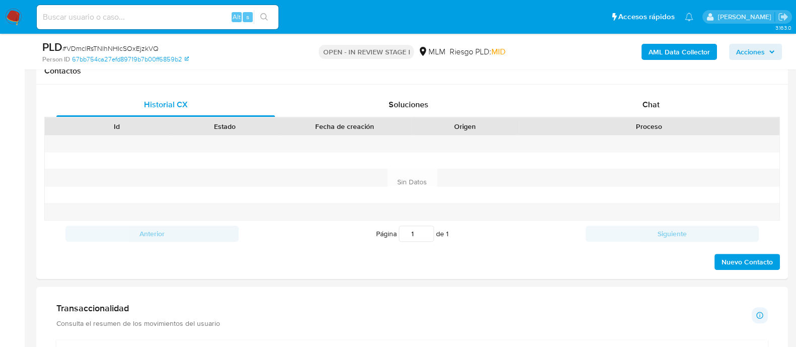
scroll to position [455, 0]
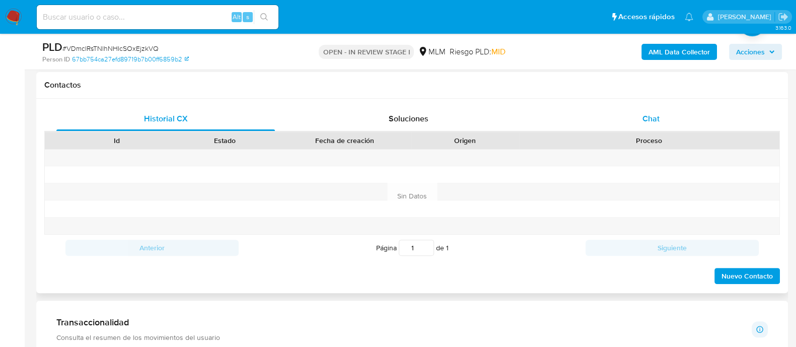
click at [654, 116] on span "Chat" at bounding box center [651, 119] width 17 height 12
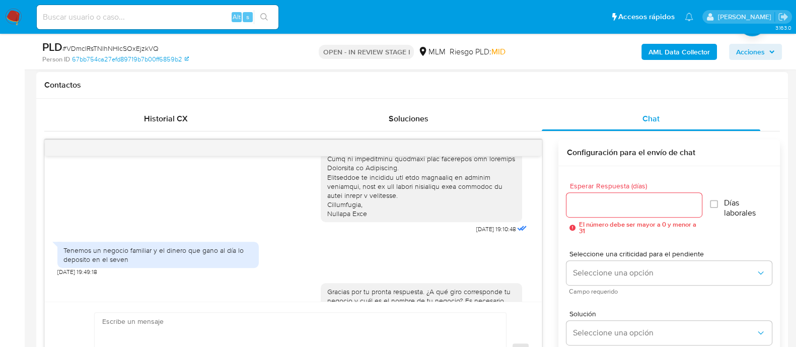
scroll to position [203, 0]
